Goal: Information Seeking & Learning: Learn about a topic

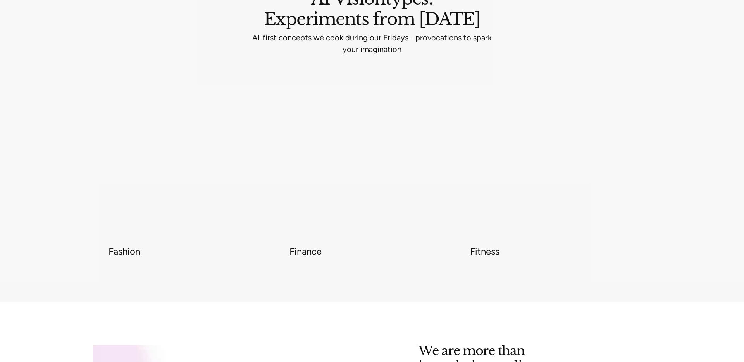
scroll to position [2977, 0]
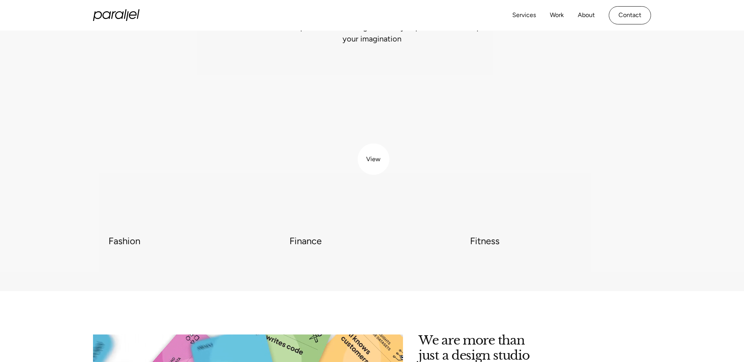
click at [376, 159] on video at bounding box center [371, 148] width 165 height 165
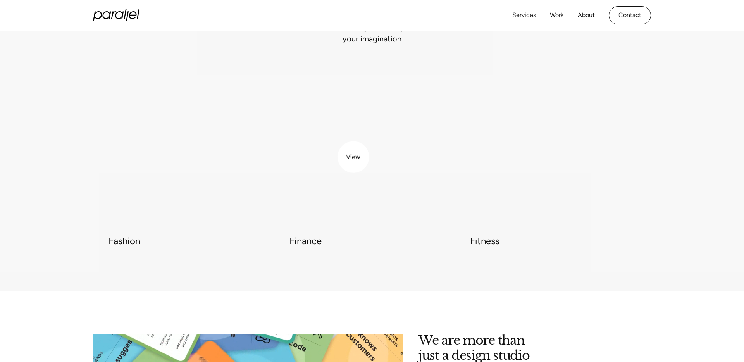
click at [353, 157] on video at bounding box center [371, 148] width 165 height 165
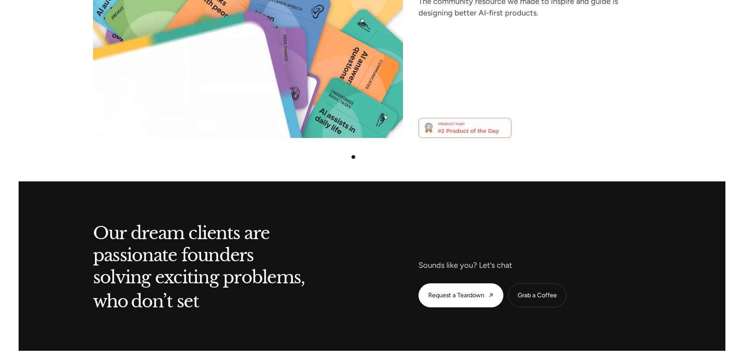
scroll to position [3350, 0]
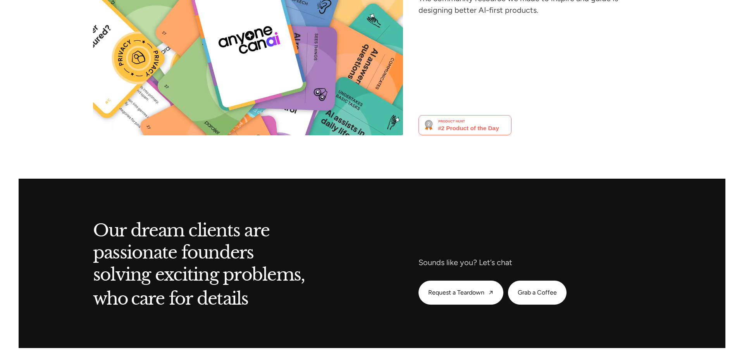
click at [527, 281] on button "Grab a Coffee" at bounding box center [537, 292] width 58 height 23
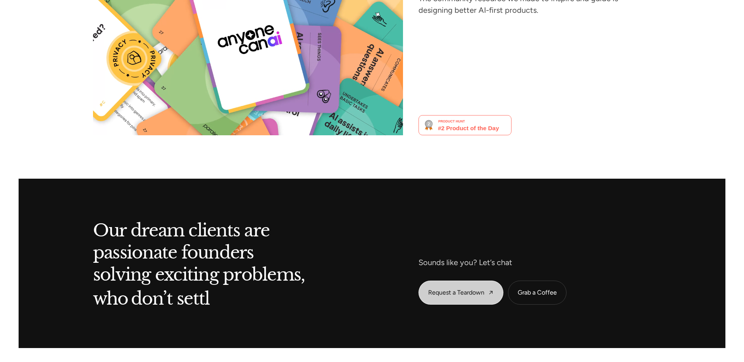
click at [470, 281] on link "Request a Teardown" at bounding box center [461, 292] width 84 height 23
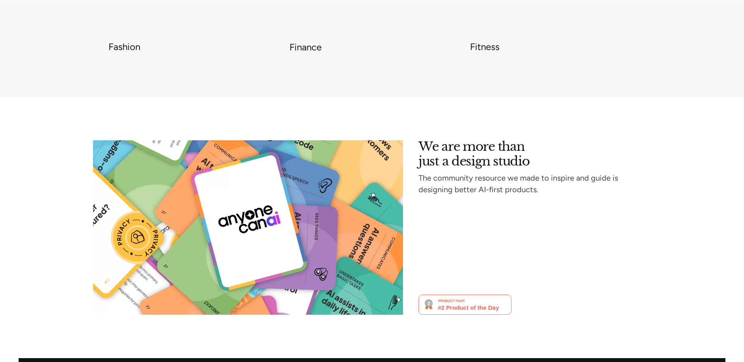
scroll to position [3363, 0]
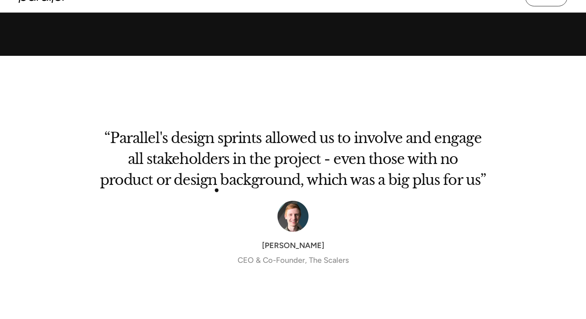
scroll to position [2593, 0]
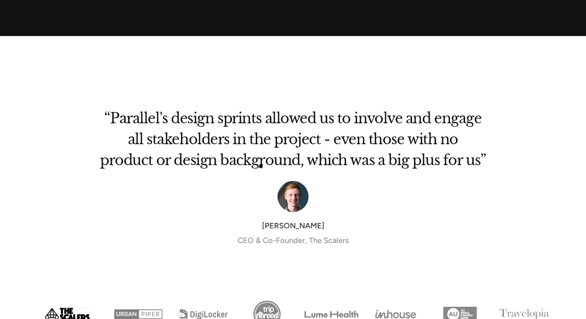
click at [271, 164] on div "“Parallel's design sprints allowed us to involve and engage all stakeholders in…" at bounding box center [292, 187] width 403 height 179
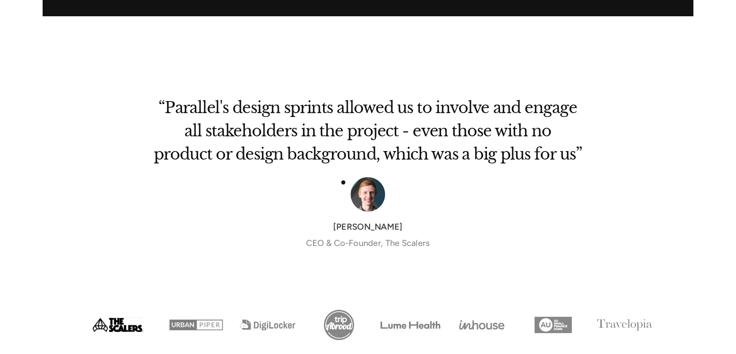
scroll to position [2615, 0]
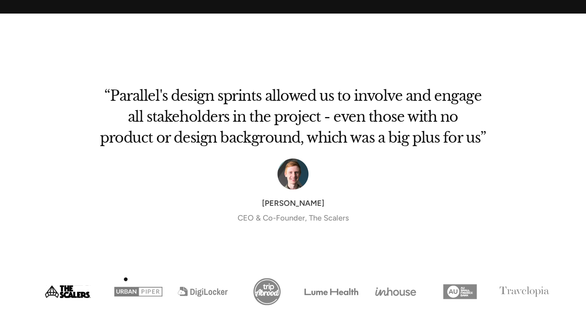
click at [126, 280] on img "Show slide 2 of 8" at bounding box center [138, 292] width 64 height 32
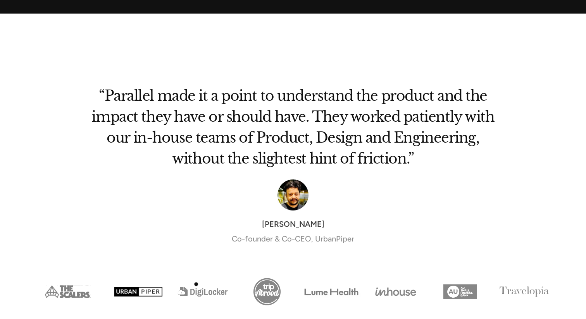
click at [198, 284] on img "Show slide 3 of 8" at bounding box center [202, 292] width 64 height 32
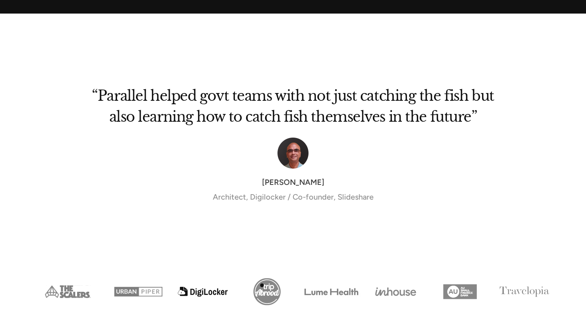
click at [262, 285] on img "Show slide 4 of 8" at bounding box center [267, 292] width 64 height 32
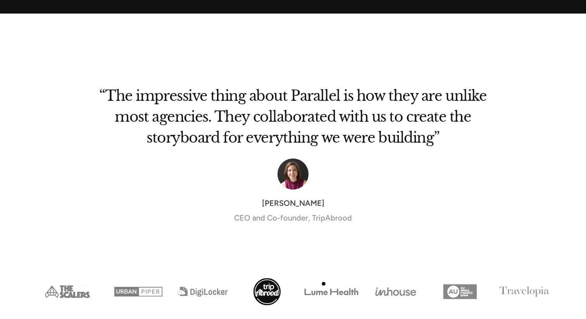
click at [324, 284] on img "Show slide 5 of 8" at bounding box center [331, 292] width 64 height 32
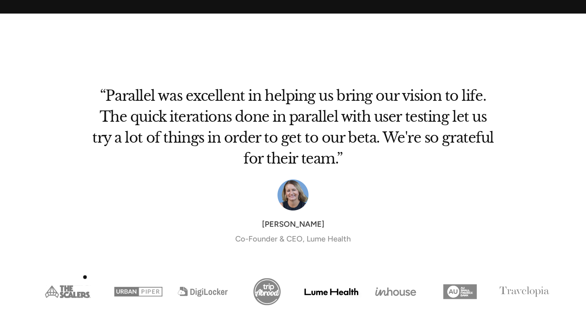
click at [84, 277] on img "Show slide 1 of 8" at bounding box center [67, 292] width 77 height 32
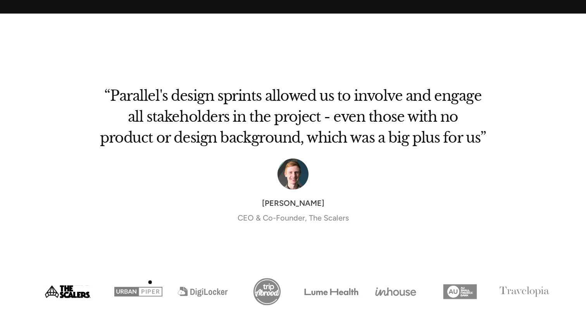
click at [146, 282] on img "Show slide 2 of 8" at bounding box center [138, 292] width 64 height 32
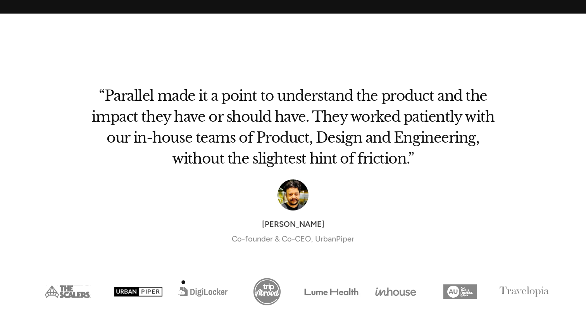
click at [188, 282] on img "Show slide 3 of 8" at bounding box center [202, 292] width 64 height 32
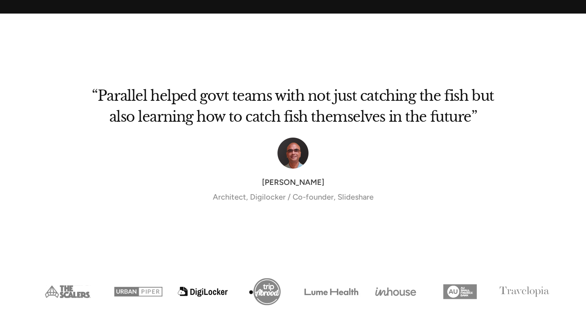
click at [255, 293] on img "Show slide 4 of 8" at bounding box center [267, 292] width 64 height 32
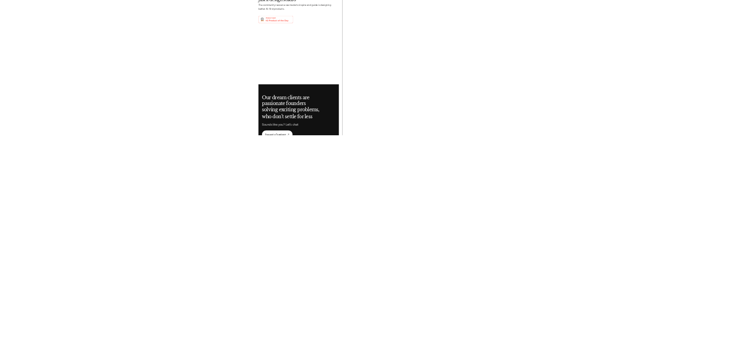
scroll to position [3442, 0]
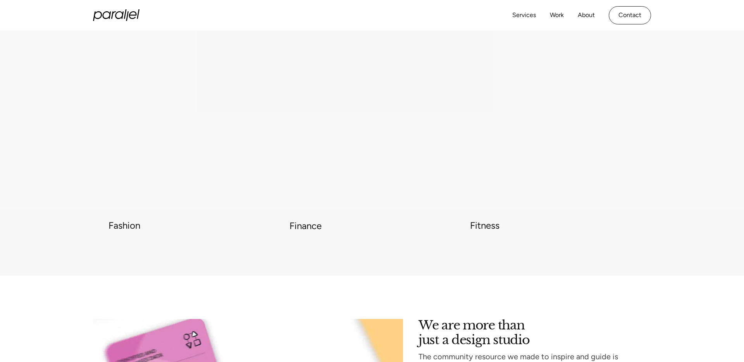
scroll to position [2935, 0]
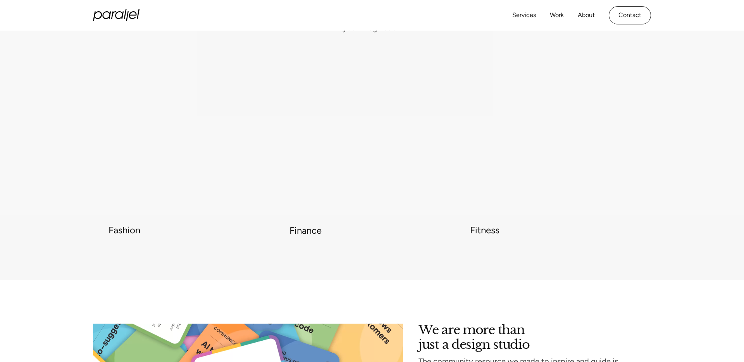
click at [188, 127] on video at bounding box center [190, 137] width 165 height 165
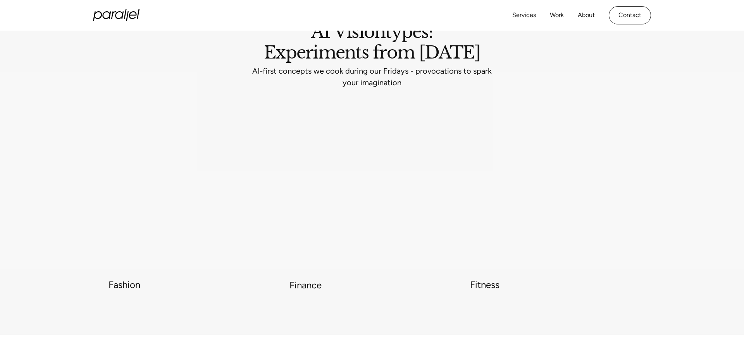
scroll to position [2879, 0]
click at [188, 127] on video at bounding box center [190, 193] width 165 height 165
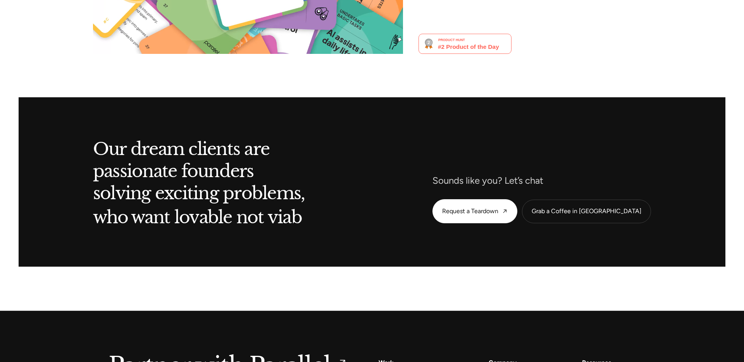
scroll to position [3380, 0]
